Goal: Information Seeking & Learning: Learn about a topic

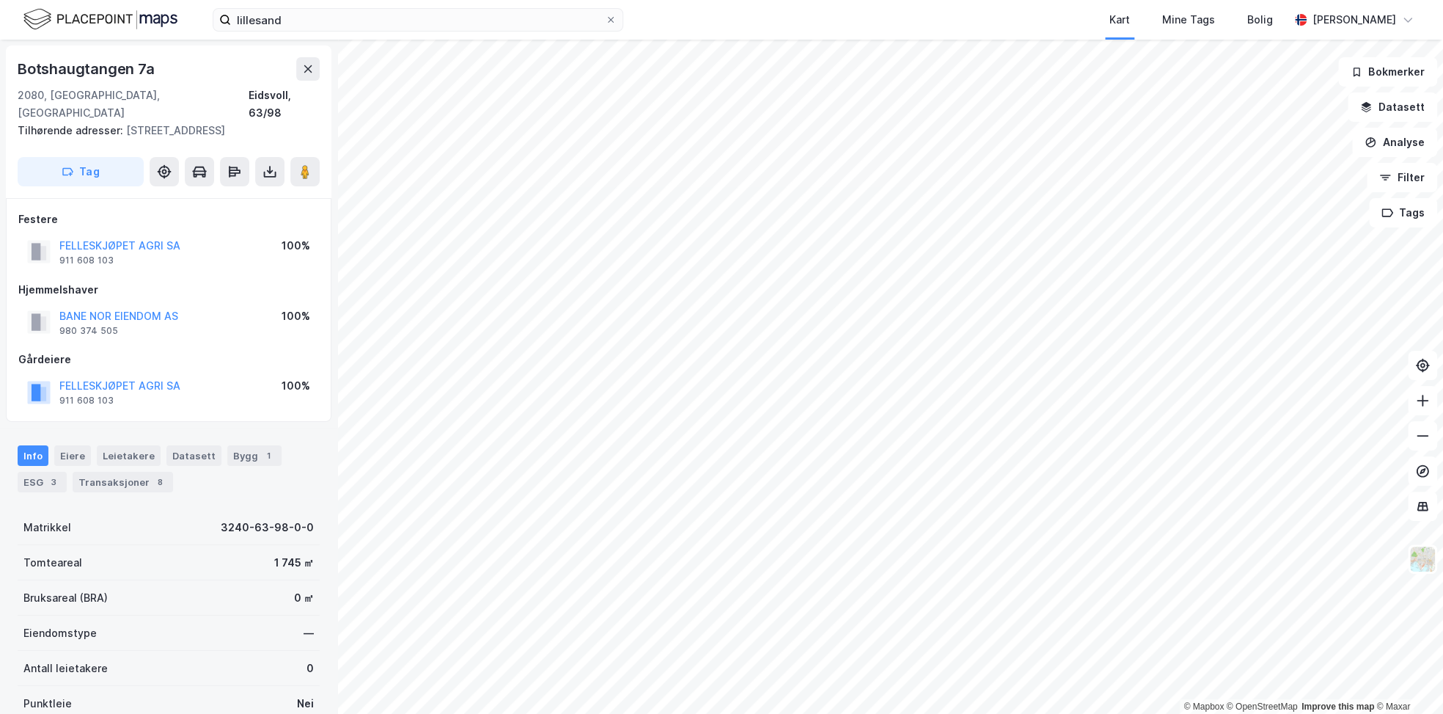
click at [742, 713] on html "lillesand Kart Mine Tags Bolig [PERSON_NAME] © Mapbox © OpenStreetMap Improve t…" at bounding box center [721, 357] width 1443 height 714
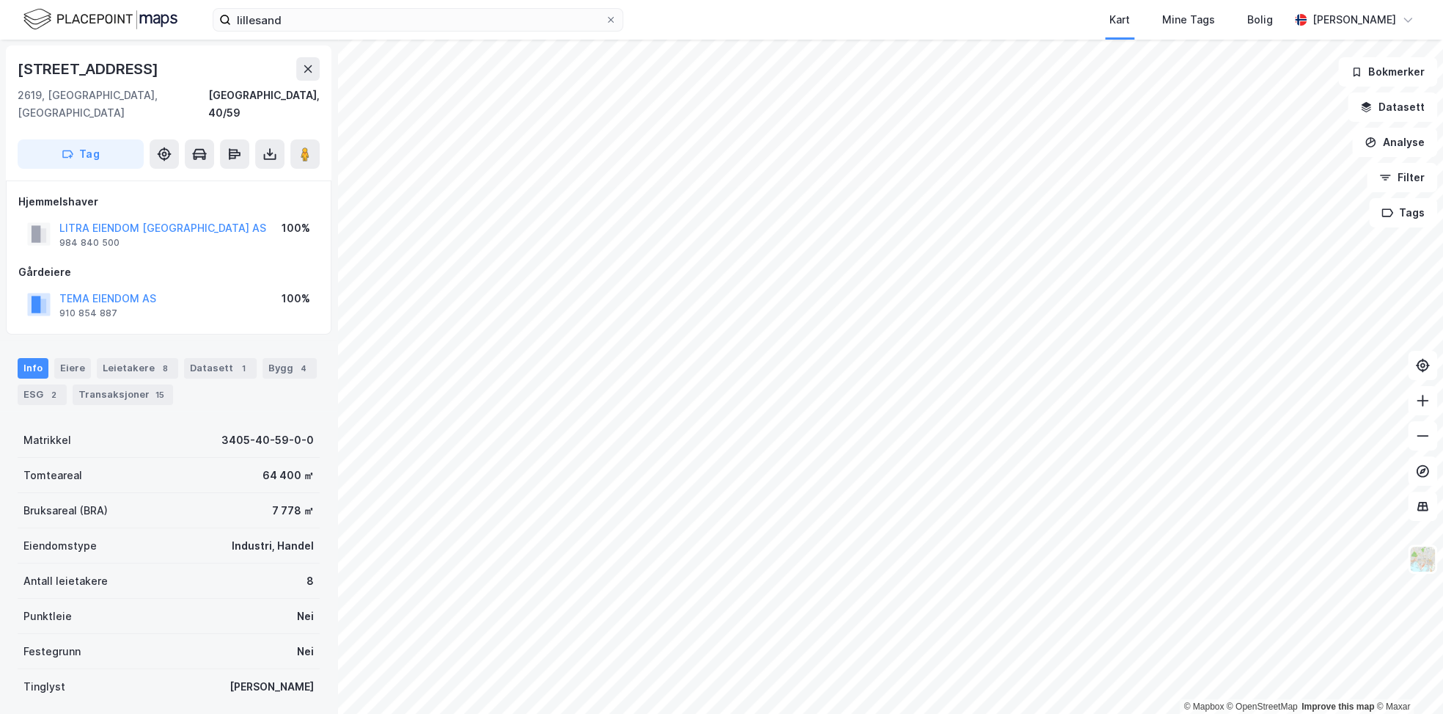
click at [0, 0] on button "TEMA EIENDOM AS" at bounding box center [0, 0] width 0 height 0
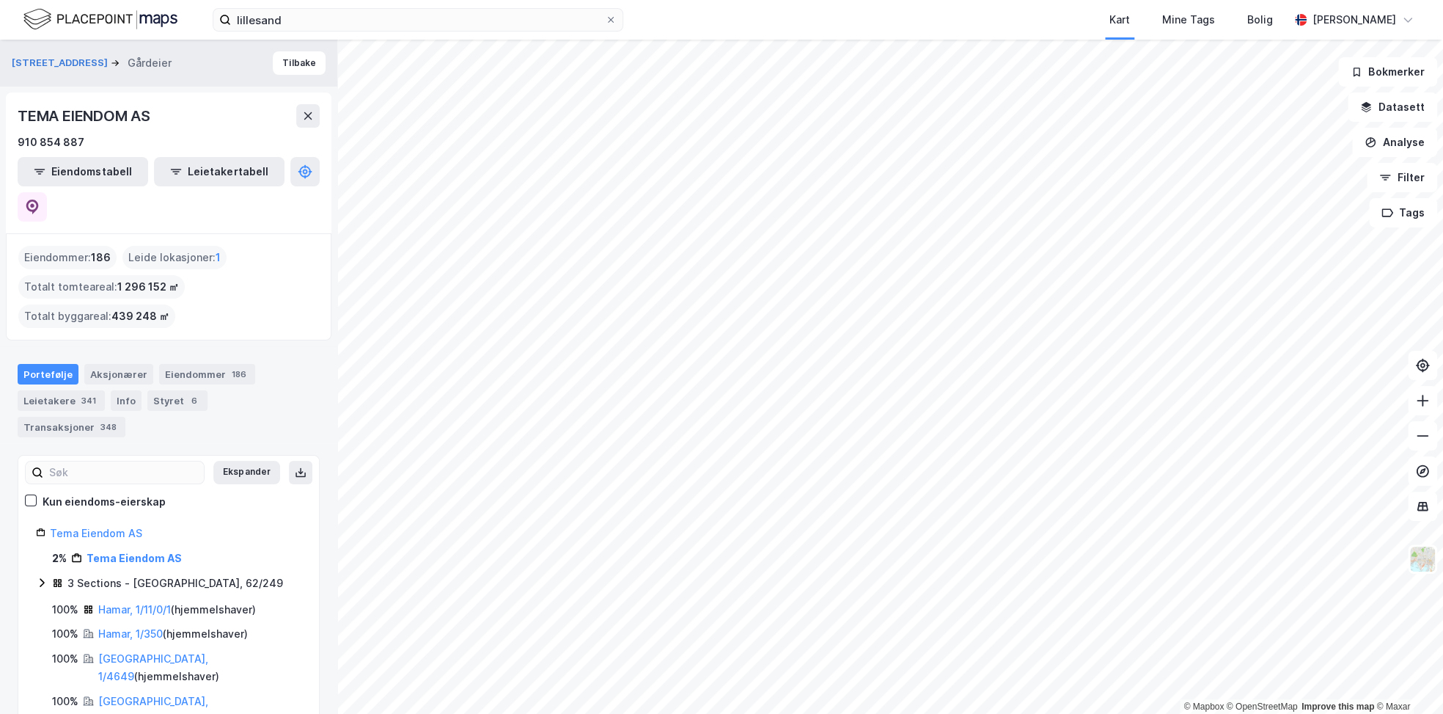
click at [606, 18] on span at bounding box center [611, 20] width 12 height 12
click at [605, 18] on input "lillesand" at bounding box center [418, 20] width 374 height 22
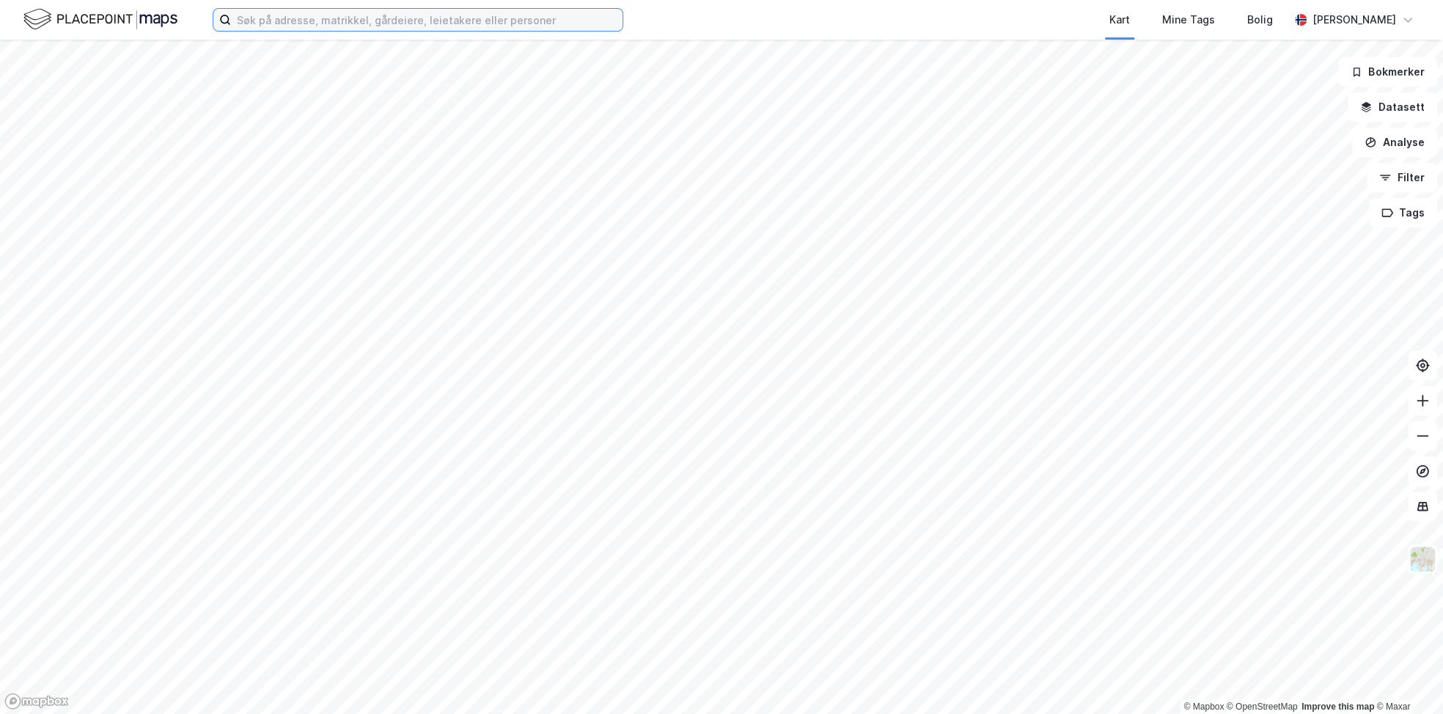
click at [488, 20] on input at bounding box center [427, 20] width 392 height 22
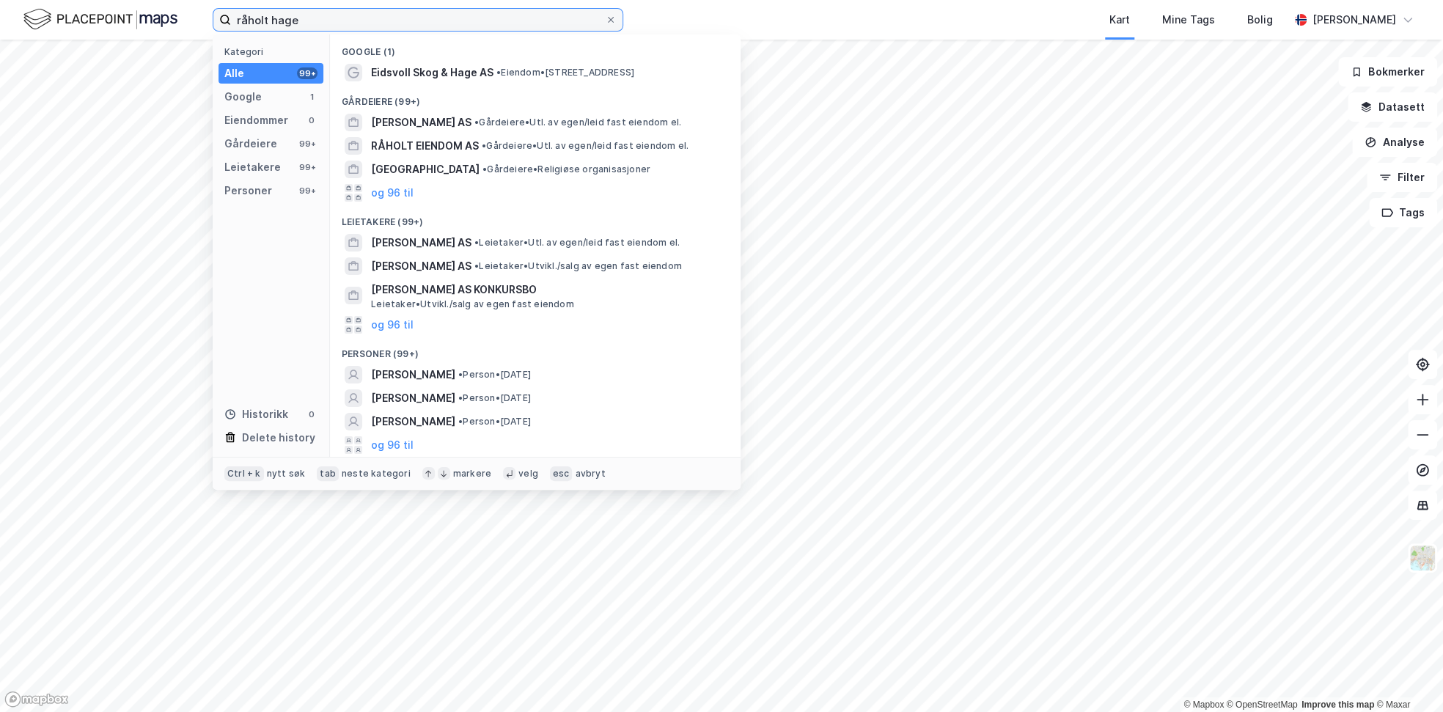
type input "råholt hage"
click at [451, 118] on span "[PERSON_NAME] AS" at bounding box center [421, 123] width 100 height 18
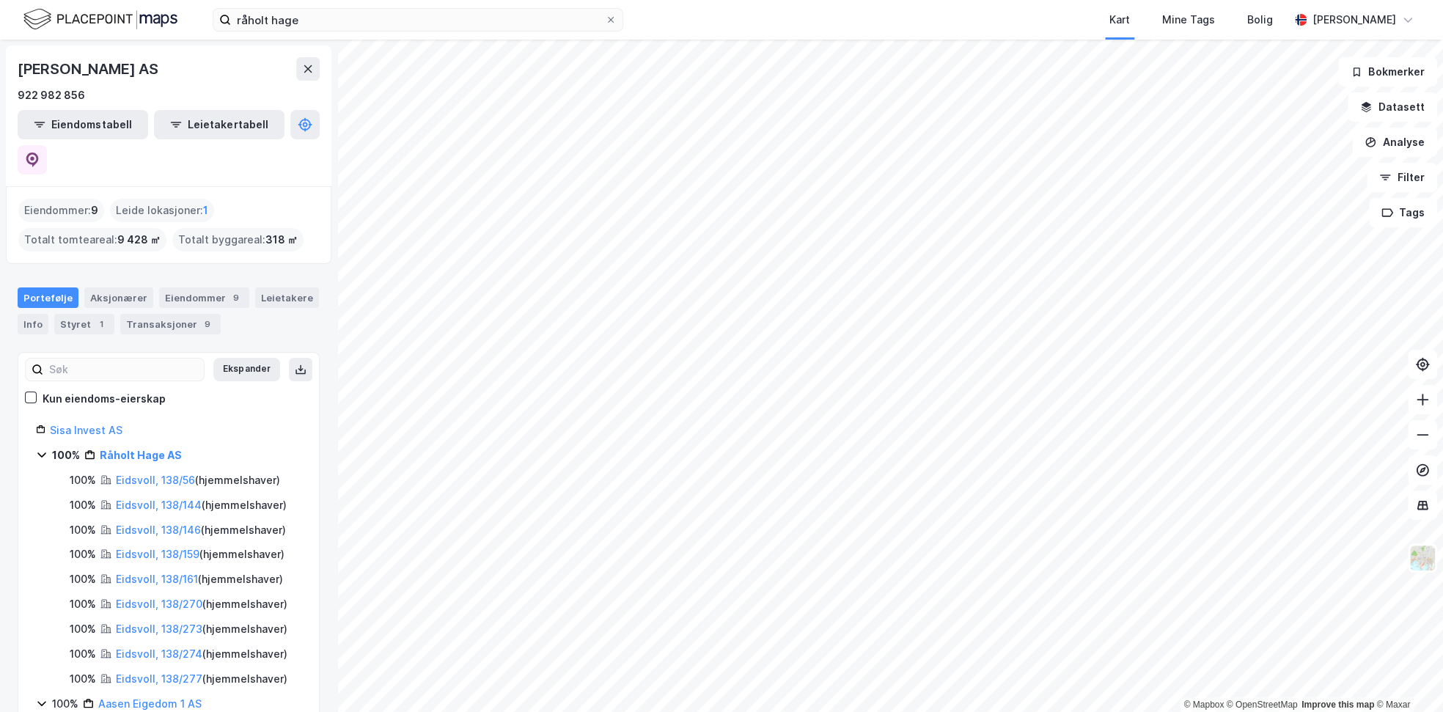
click at [305, 71] on icon at bounding box center [308, 68] width 8 height 7
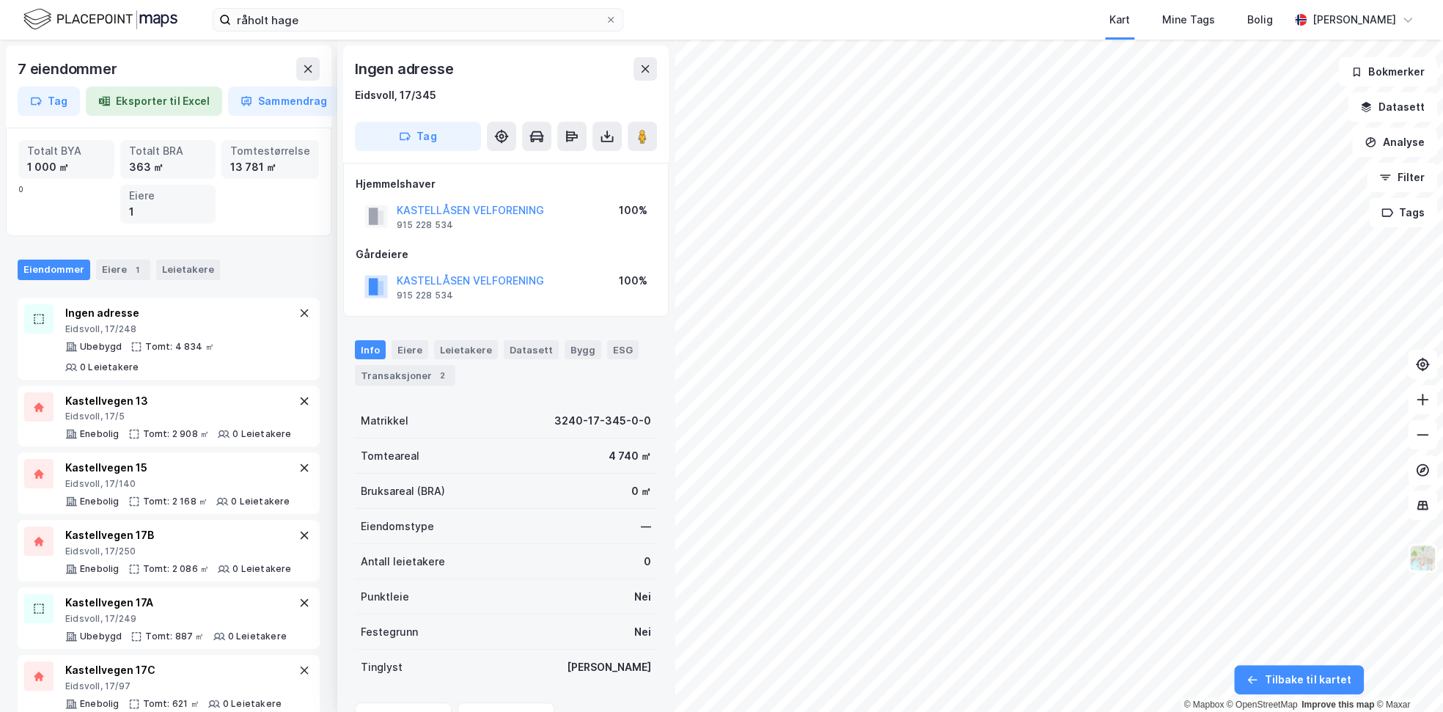
click at [648, 77] on button at bounding box center [645, 68] width 23 height 23
